Goal: Task Accomplishment & Management: Manage account settings

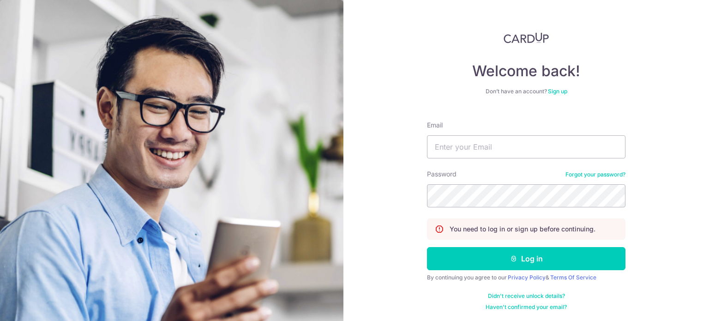
click at [465, 149] on input "Email" at bounding box center [526, 146] width 198 height 23
type input "benjamincheongkw1993@gmail.com"
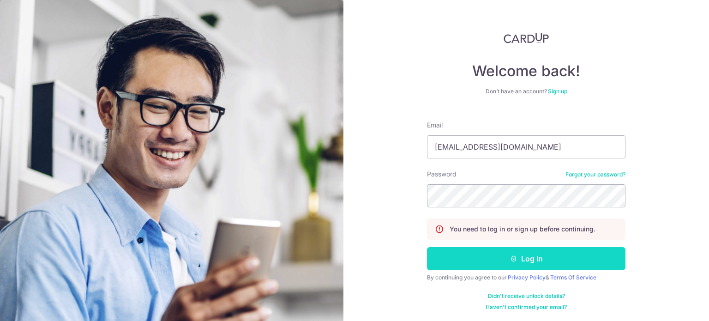
click at [481, 257] on button "Log in" at bounding box center [526, 258] width 198 height 23
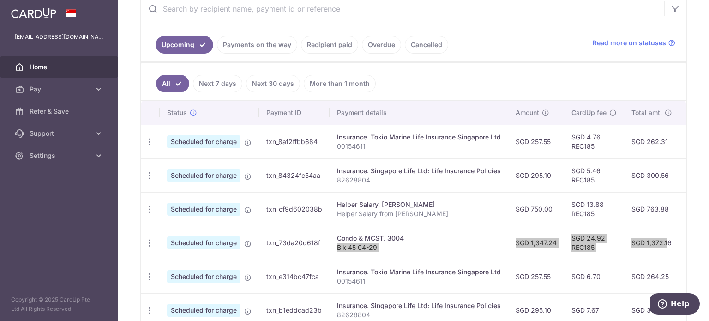
scroll to position [0, 179]
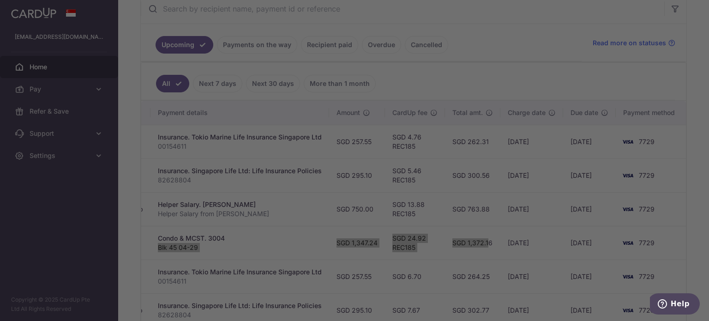
drag, startPoint x: 369, startPoint y: 224, endPoint x: 565, endPoint y: 232, distance: 196.7
click at [565, 232] on body "benjamincheongkw1993@gmail.com Home Pay Payments Recipients Cards Refer & Save …" at bounding box center [354, 160] width 709 height 321
click at [526, 239] on div at bounding box center [358, 162] width 716 height 324
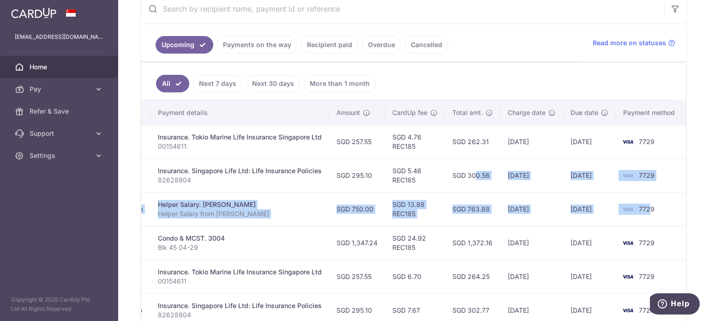
drag, startPoint x: 454, startPoint y: 177, endPoint x: 647, endPoint y: 208, distance: 195.4
click at [647, 208] on tbody "Update payment Cancel payment Scheduled for charge txn_8af2ffbb684 Insurance. T…" at bounding box center [323, 293] width 723 height 337
click at [550, 203] on td "10/10/2025" at bounding box center [531, 209] width 63 height 34
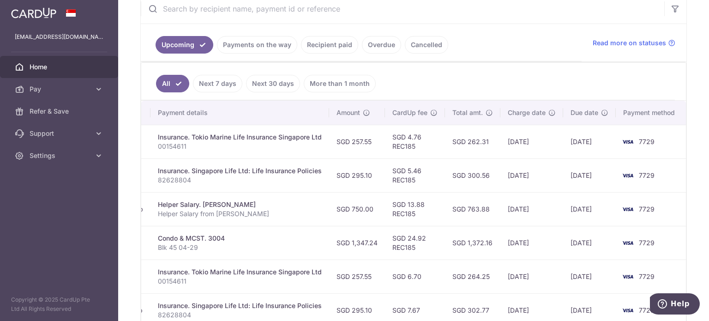
click at [435, 192] on td "SGD 13.88 REC185" at bounding box center [415, 209] width 60 height 34
click at [272, 48] on link "Payments on the way" at bounding box center [257, 45] width 80 height 18
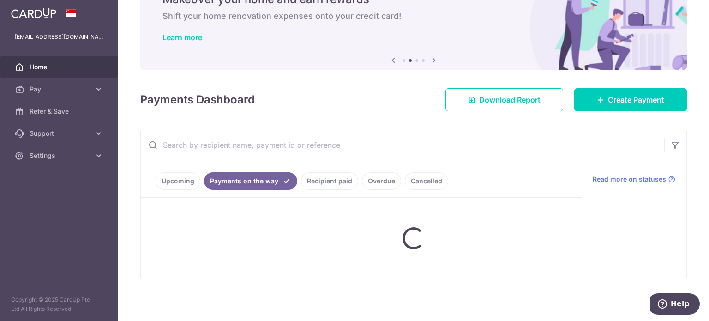
scroll to position [65, 0]
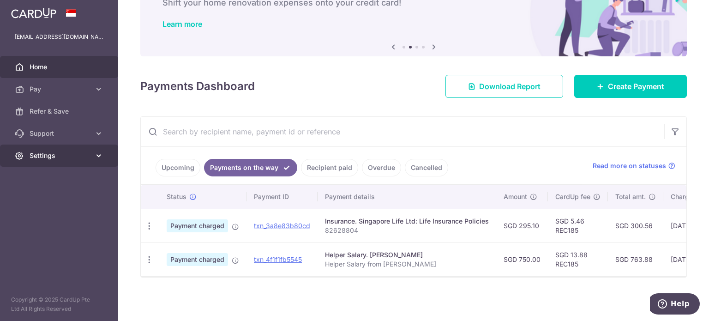
click at [39, 163] on link "Settings" at bounding box center [59, 155] width 118 height 22
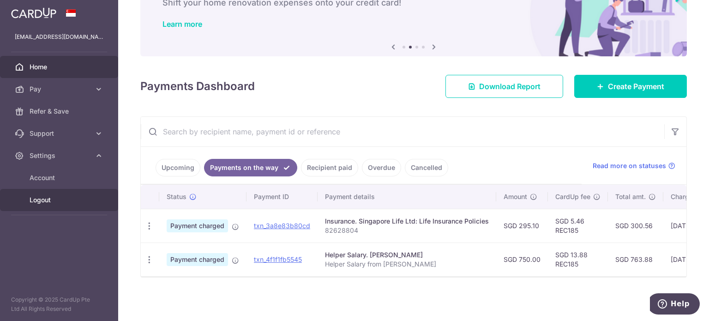
click at [54, 199] on span "Logout" at bounding box center [60, 199] width 61 height 9
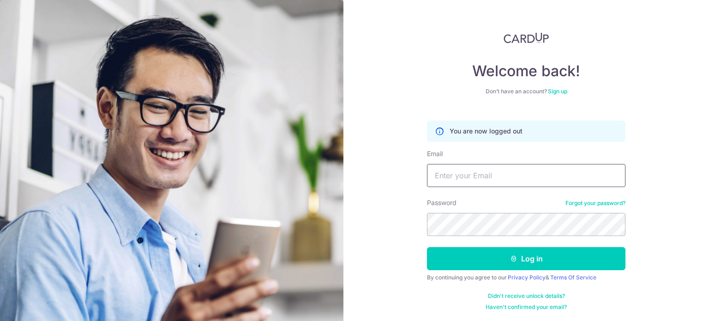
click at [447, 165] on input "Email" at bounding box center [526, 175] width 198 height 23
type input "[EMAIL_ADDRESS][DOMAIN_NAME]"
click at [427, 247] on button "Log in" at bounding box center [526, 258] width 198 height 23
